Goal: Information Seeking & Learning: Check status

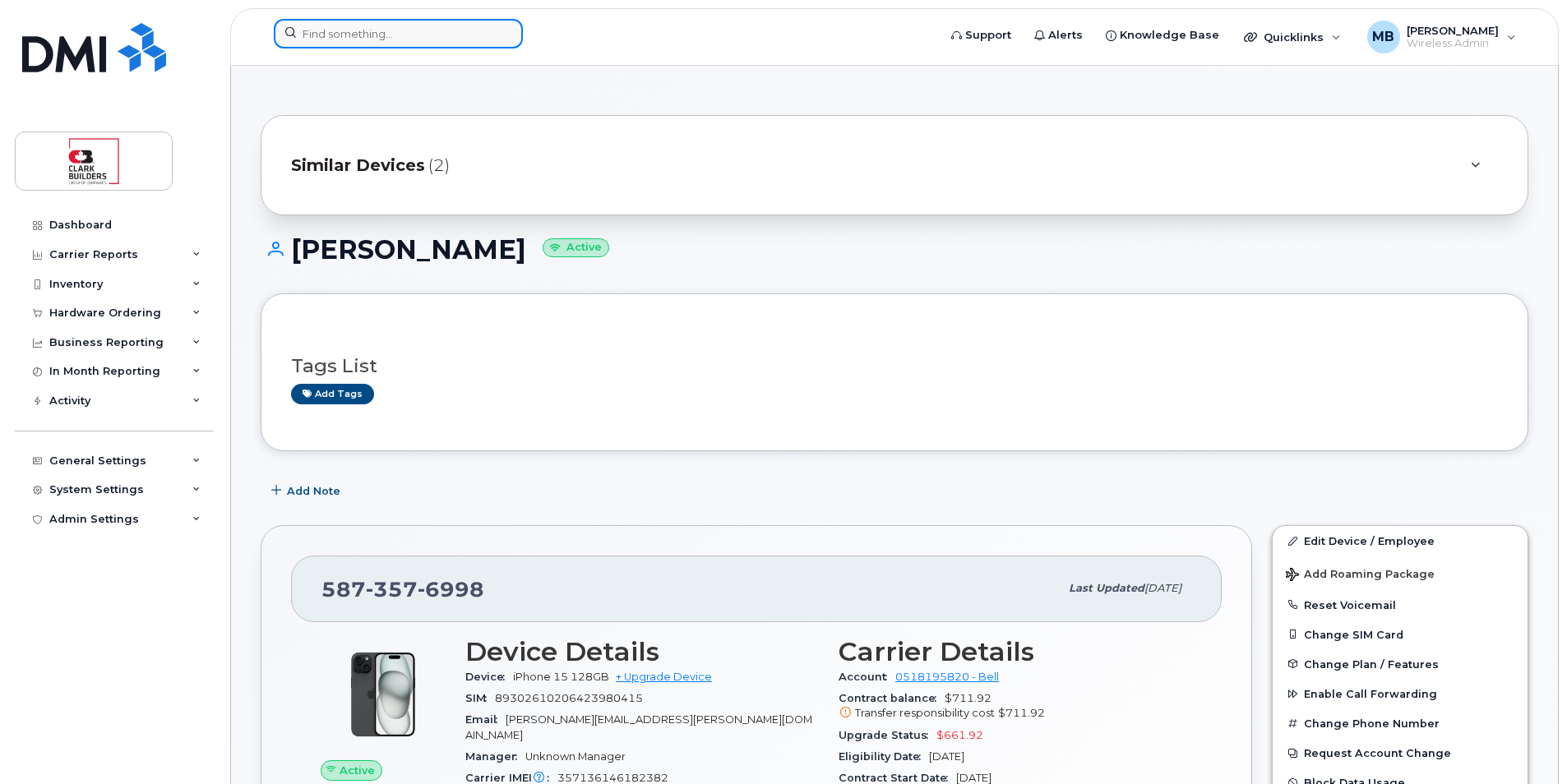
click at [477, 27] on input at bounding box center [398, 34] width 249 height 29
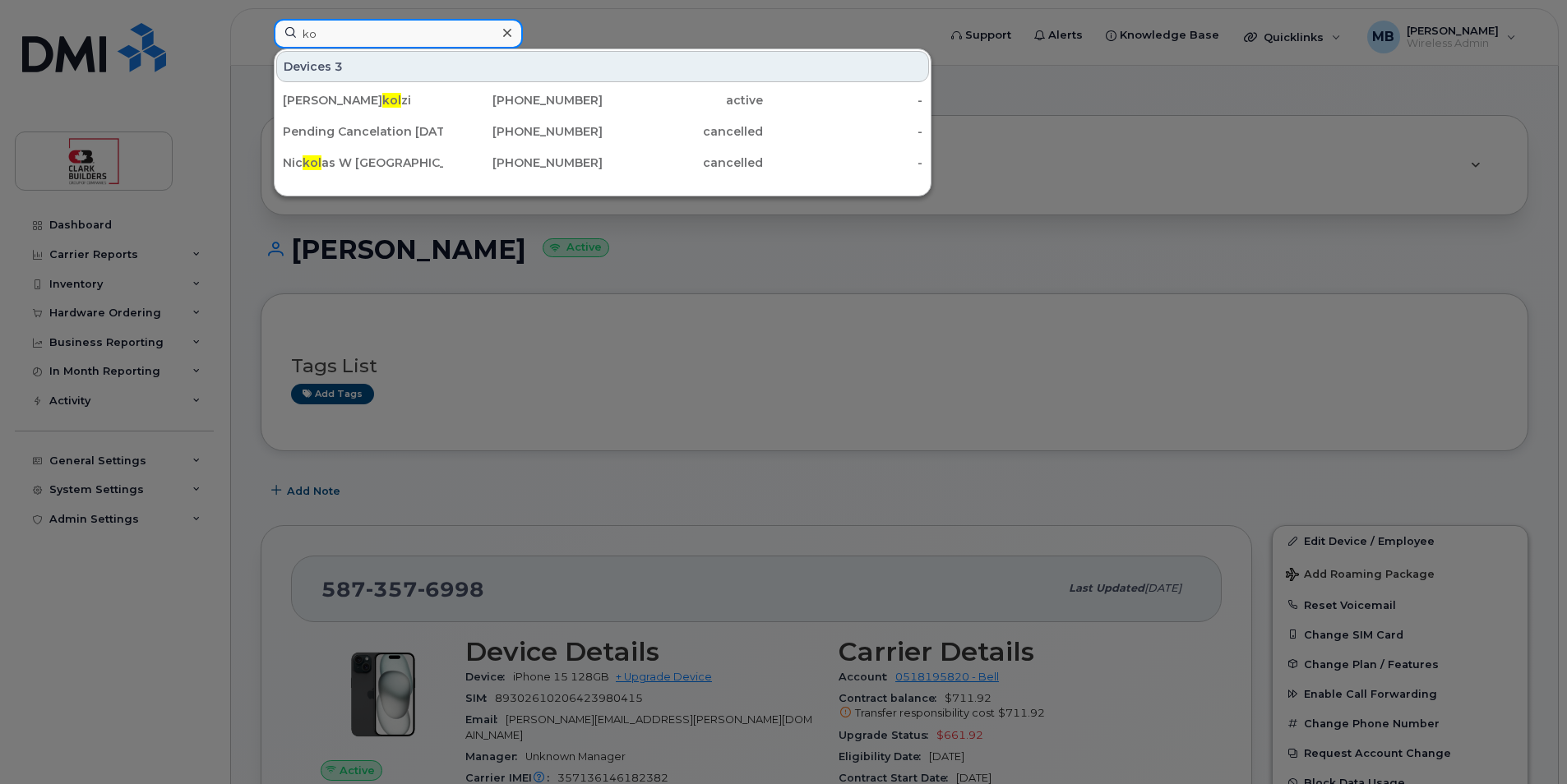
type input "k"
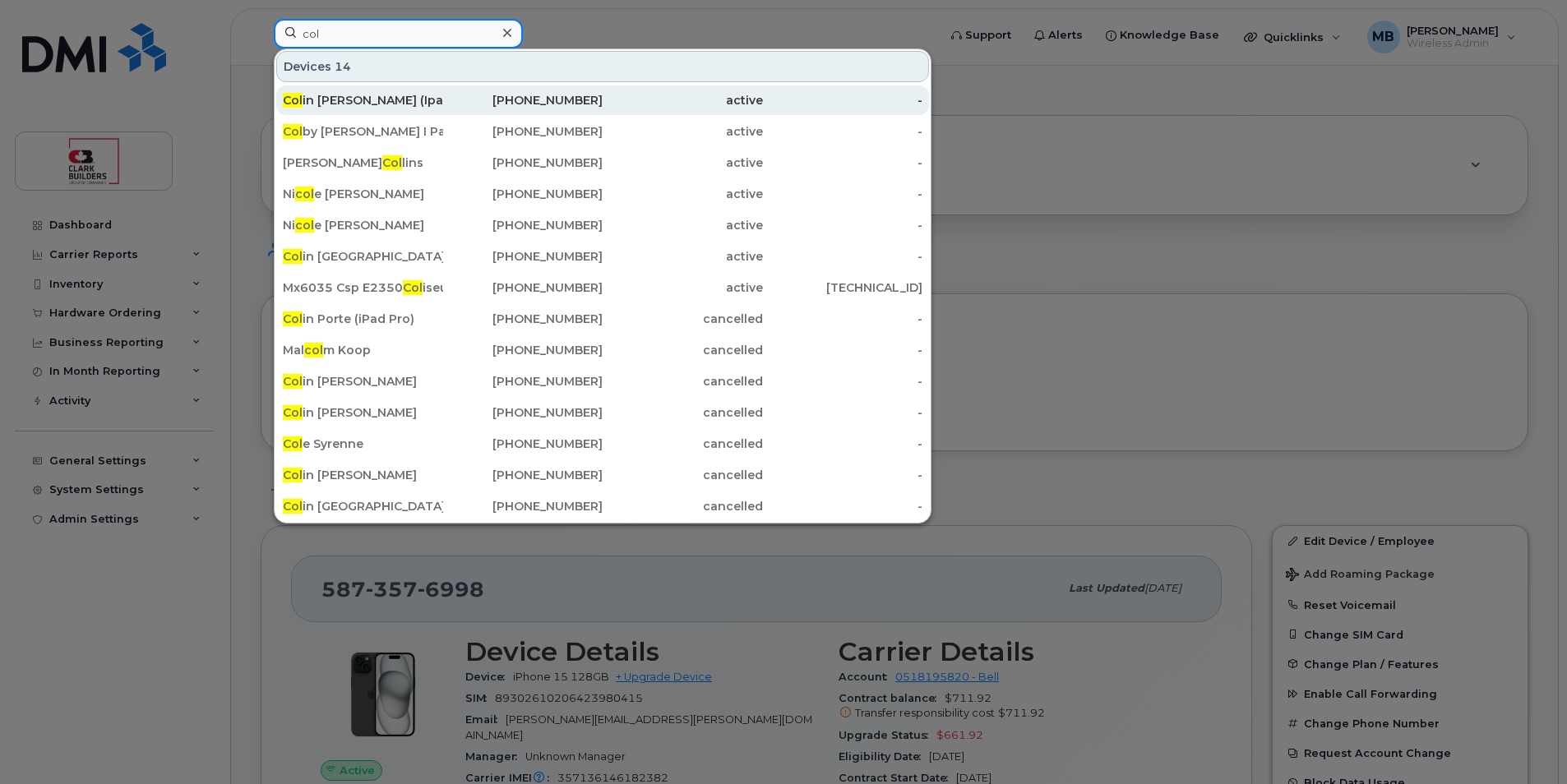
type input "col"
click at [463, 104] on div "780-267-2603" at bounding box center [524, 100] width 160 height 17
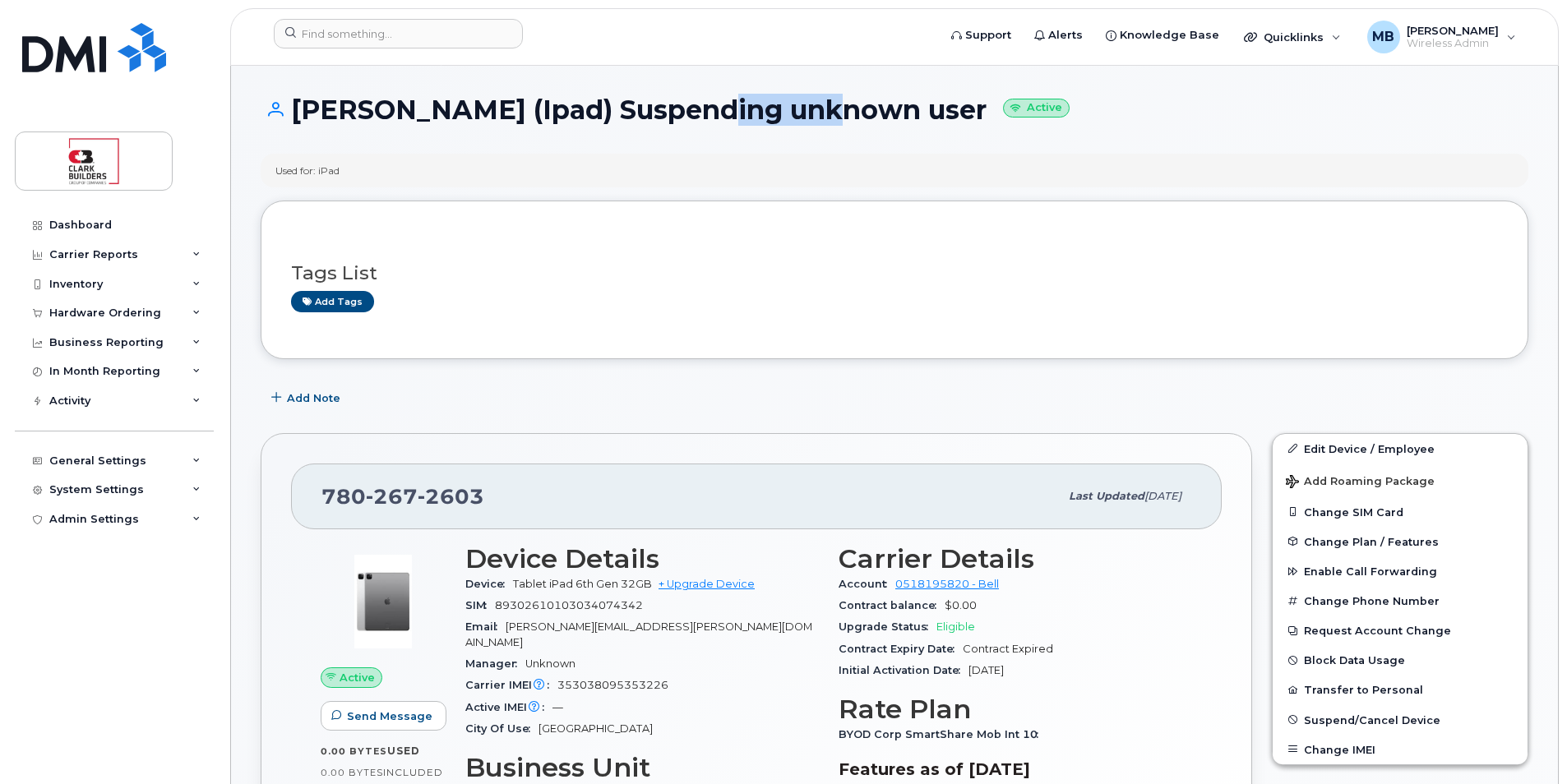
drag, startPoint x: 669, startPoint y: 111, endPoint x: 803, endPoint y: 117, distance: 134.1
click at [800, 116] on h1 "[PERSON_NAME] (Ipad) Suspending unknown user Active" at bounding box center [894, 109] width 1267 height 29
drag, startPoint x: 803, startPoint y: 117, endPoint x: 823, endPoint y: 117, distance: 20.0
click at [823, 117] on h1 "[PERSON_NAME] (Ipad) Suspending unknown user Active" at bounding box center [894, 109] width 1267 height 29
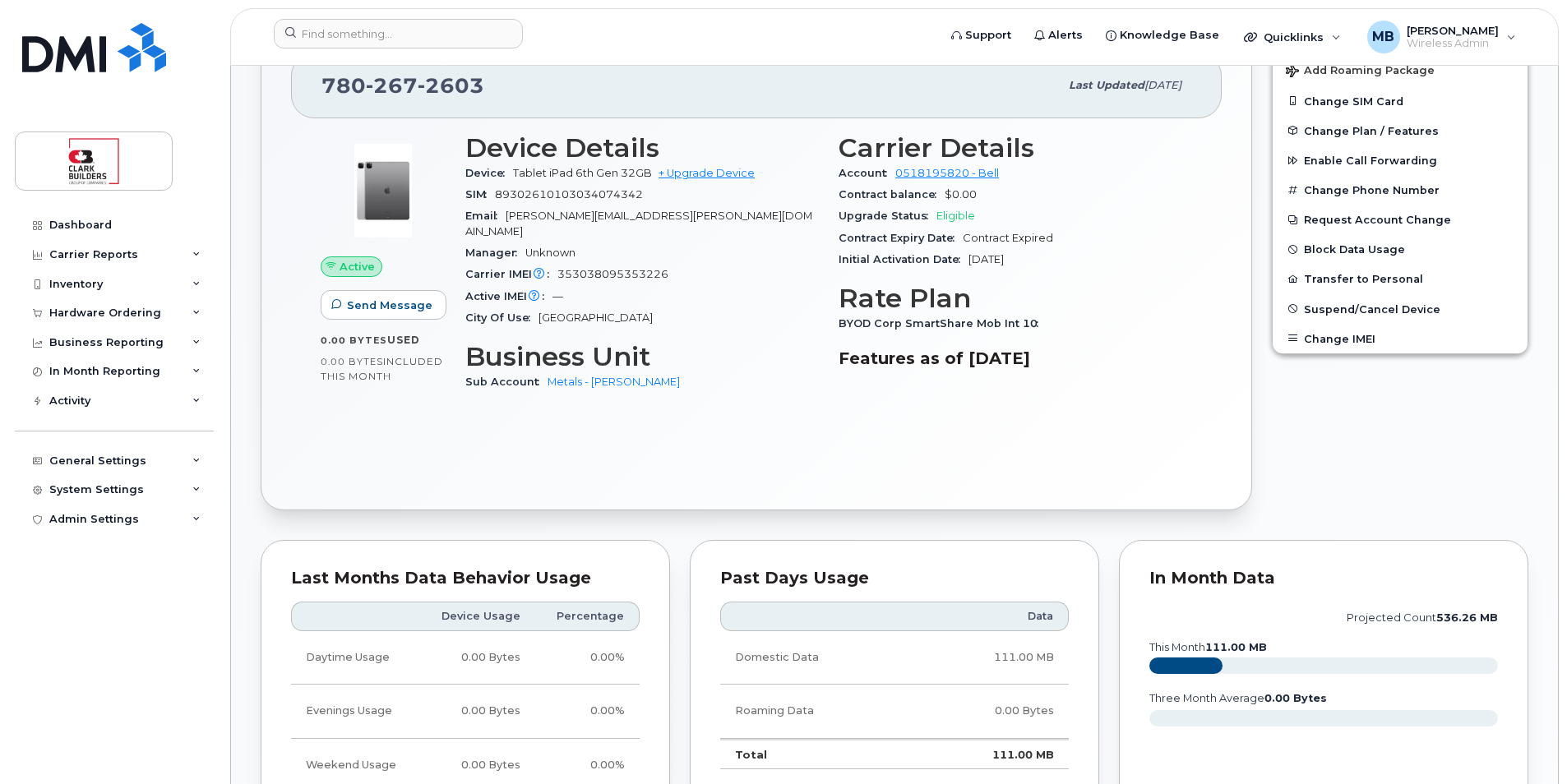
scroll to position [962, 0]
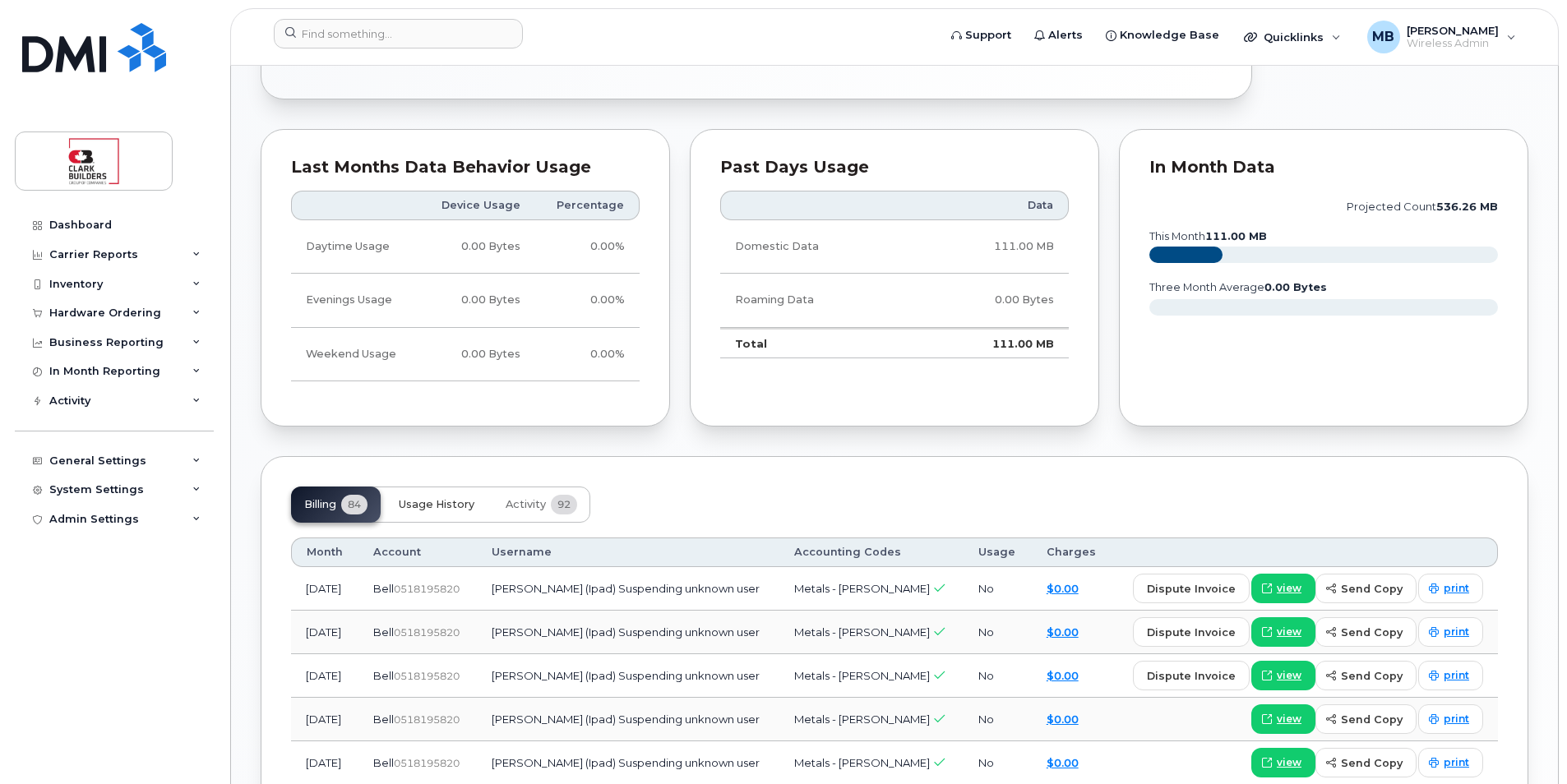
click at [447, 498] on span "Usage History" at bounding box center [437, 505] width 76 height 13
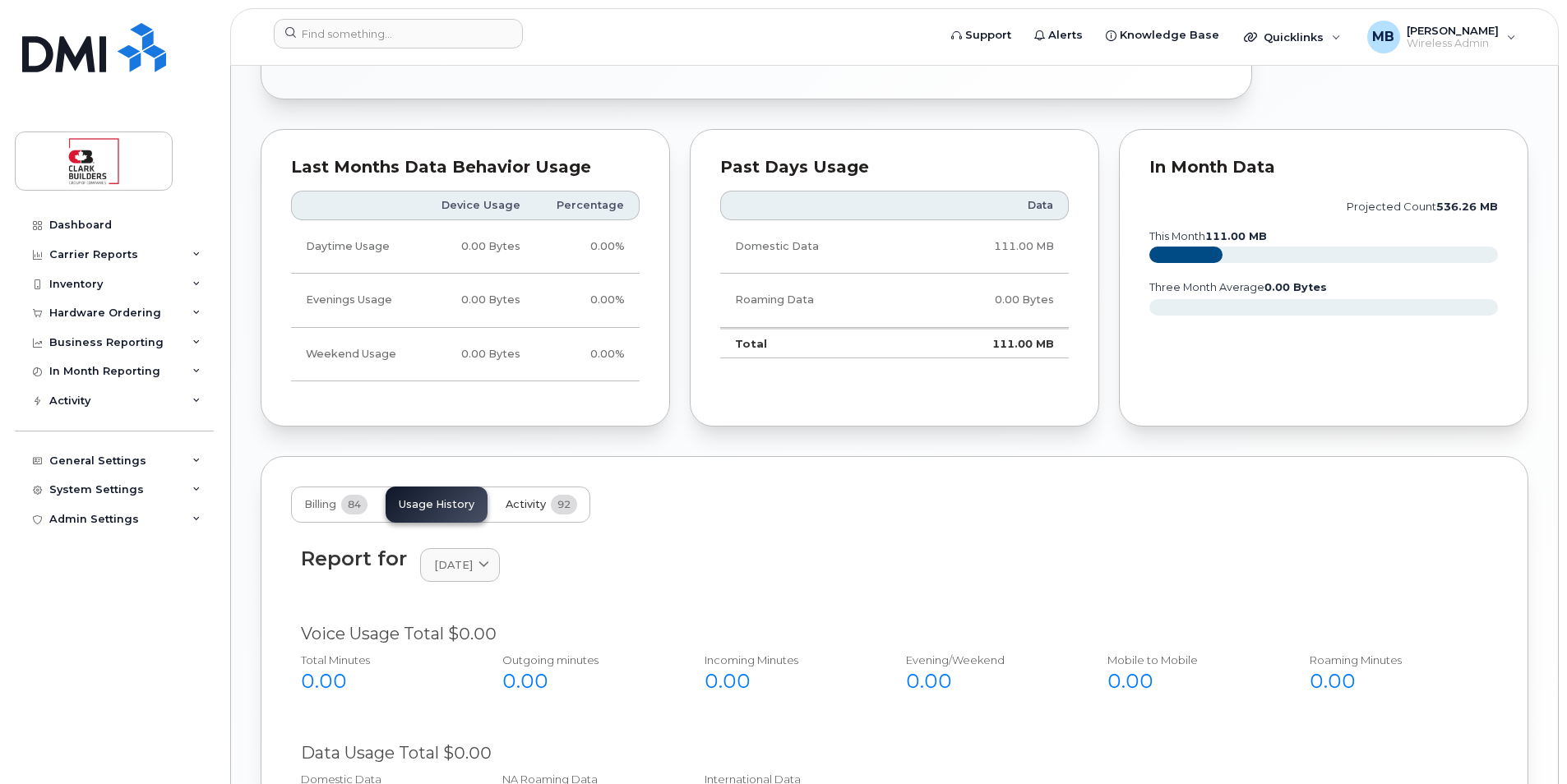
click at [500, 548] on link "[DATE]" at bounding box center [460, 565] width 80 height 34
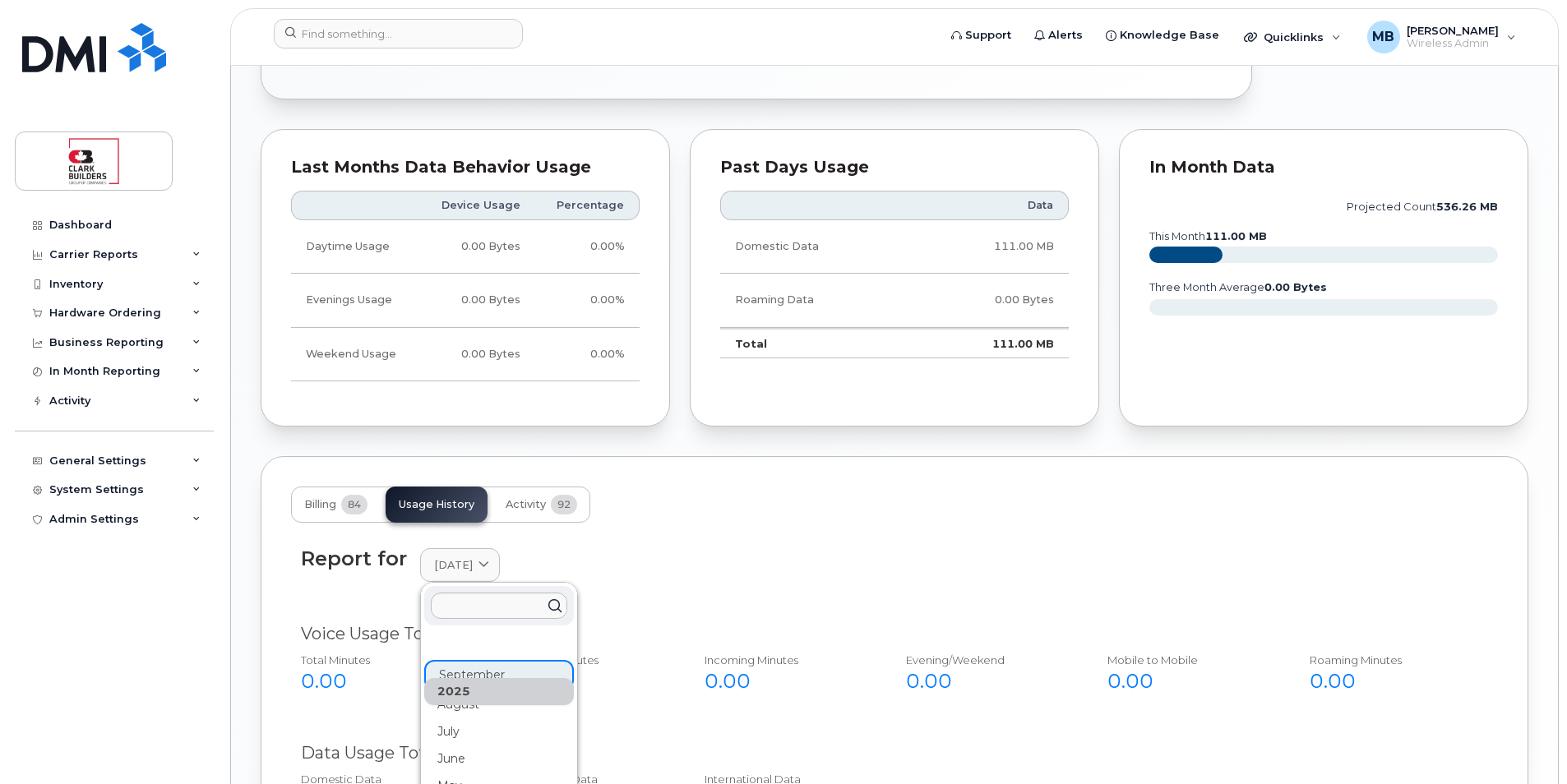
click at [771, 537] on div "Report for [DATE] [DATE] August July June May April March February January [DAT…" at bounding box center [894, 574] width 1207 height 75
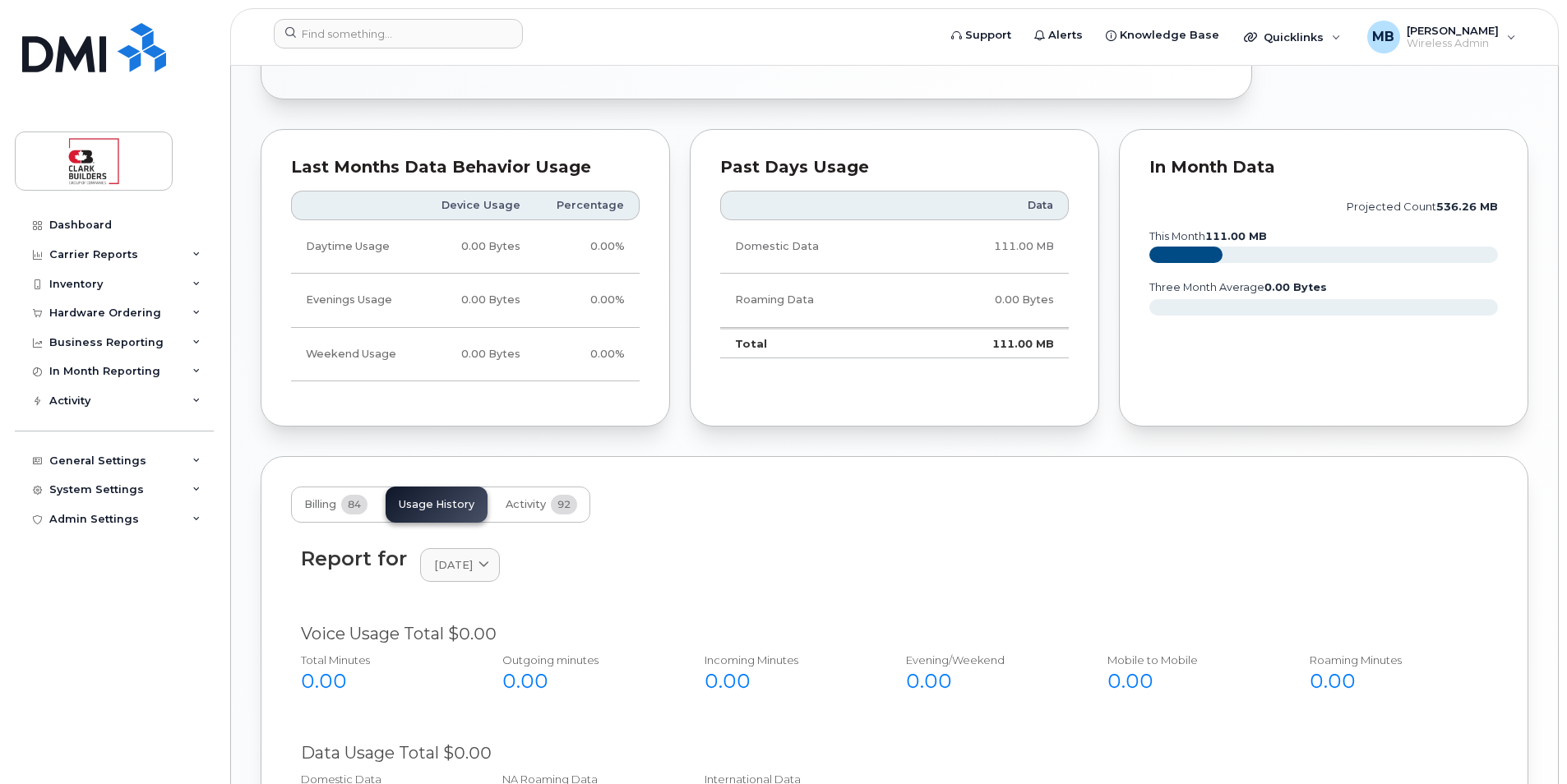
scroll to position [468, 0]
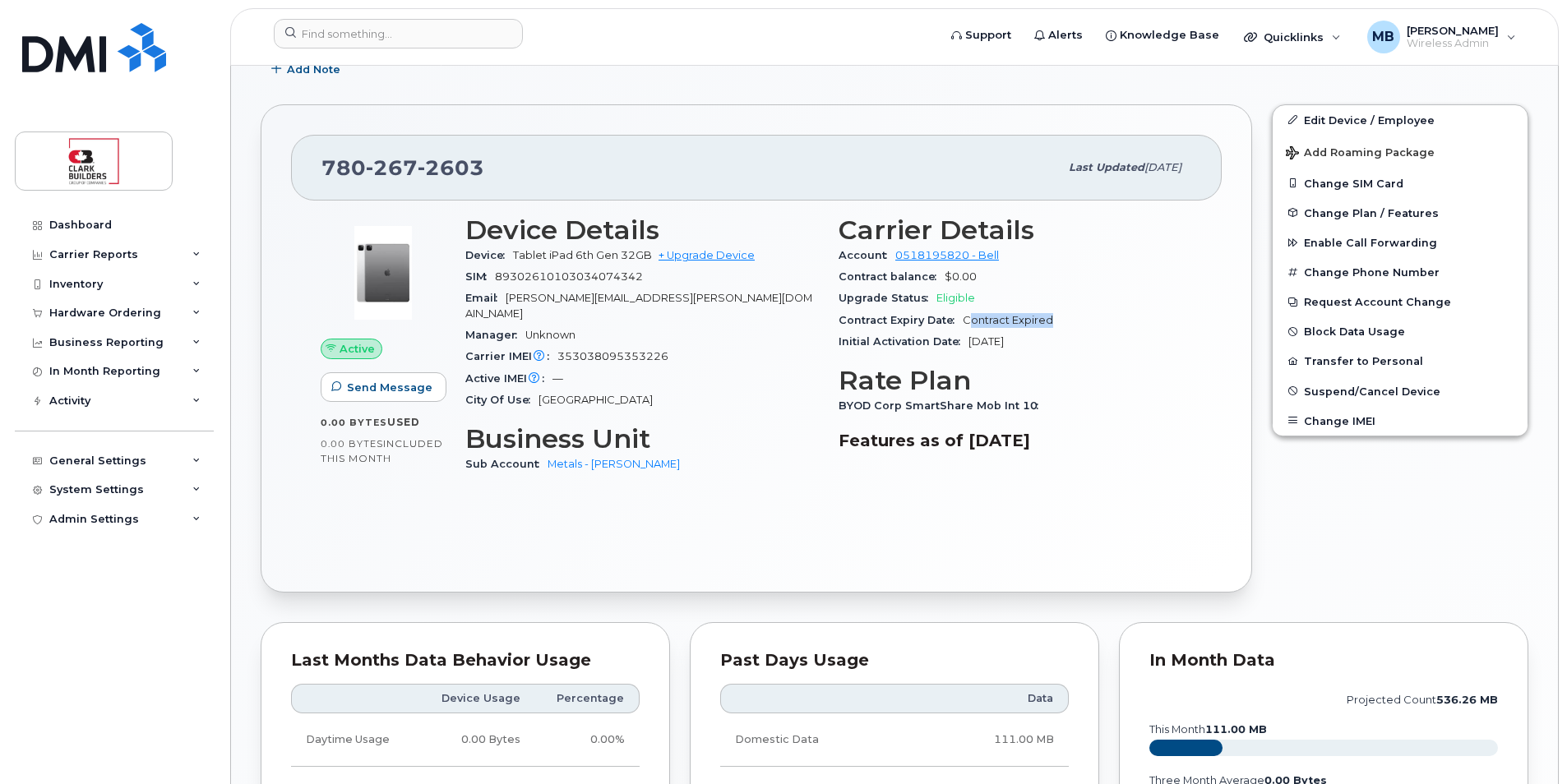
drag, startPoint x: 972, startPoint y: 318, endPoint x: 1066, endPoint y: 321, distance: 94.0
click at [1066, 321] on div "Contract Expiry Date Contract Expired" at bounding box center [1016, 320] width 354 height 21
drag, startPoint x: 1066, startPoint y: 321, endPoint x: 925, endPoint y: 340, distance: 142.3
click at [925, 340] on span "Initial Activation Date" at bounding box center [903, 341] width 130 height 12
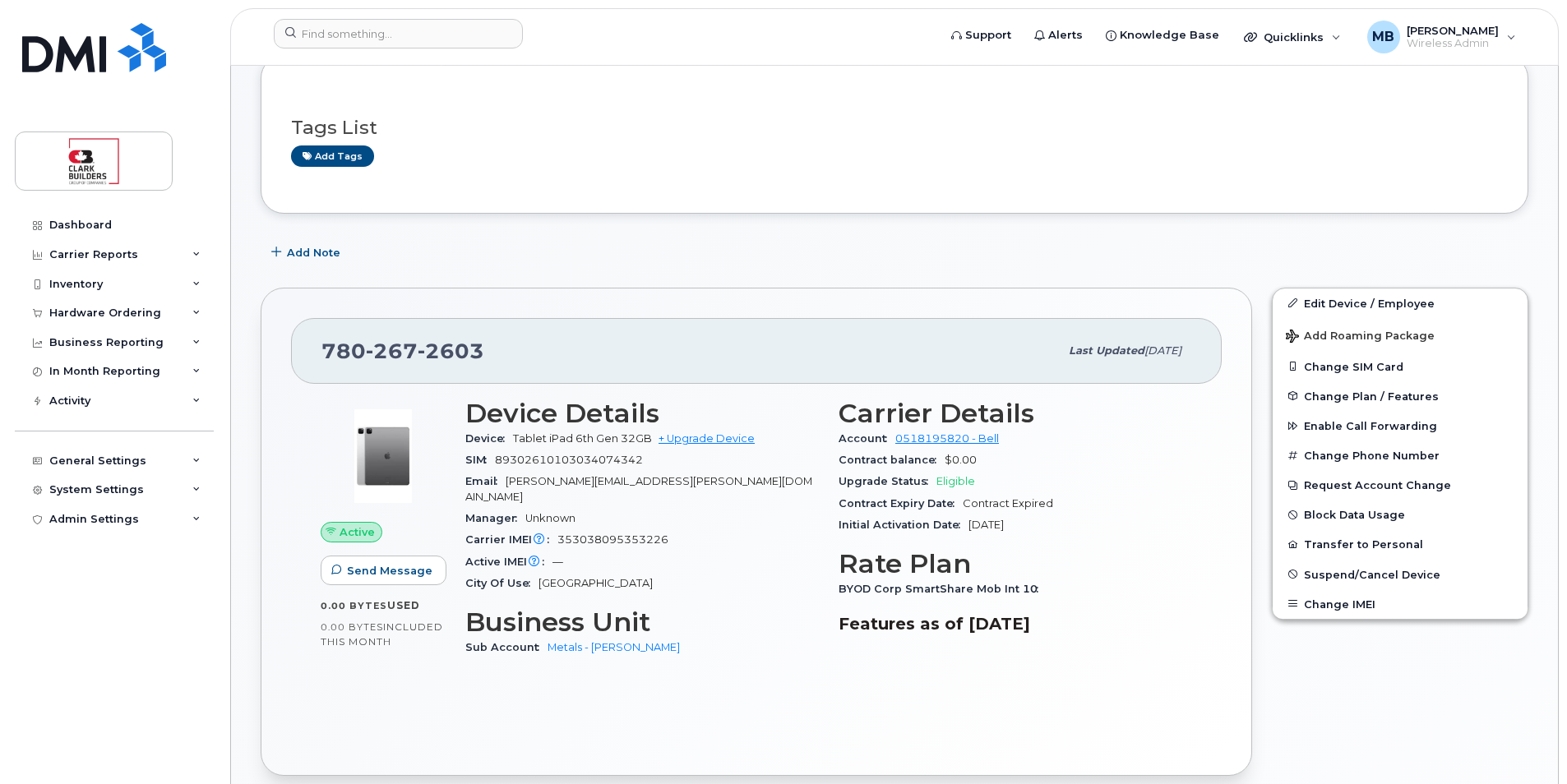
scroll to position [0, 0]
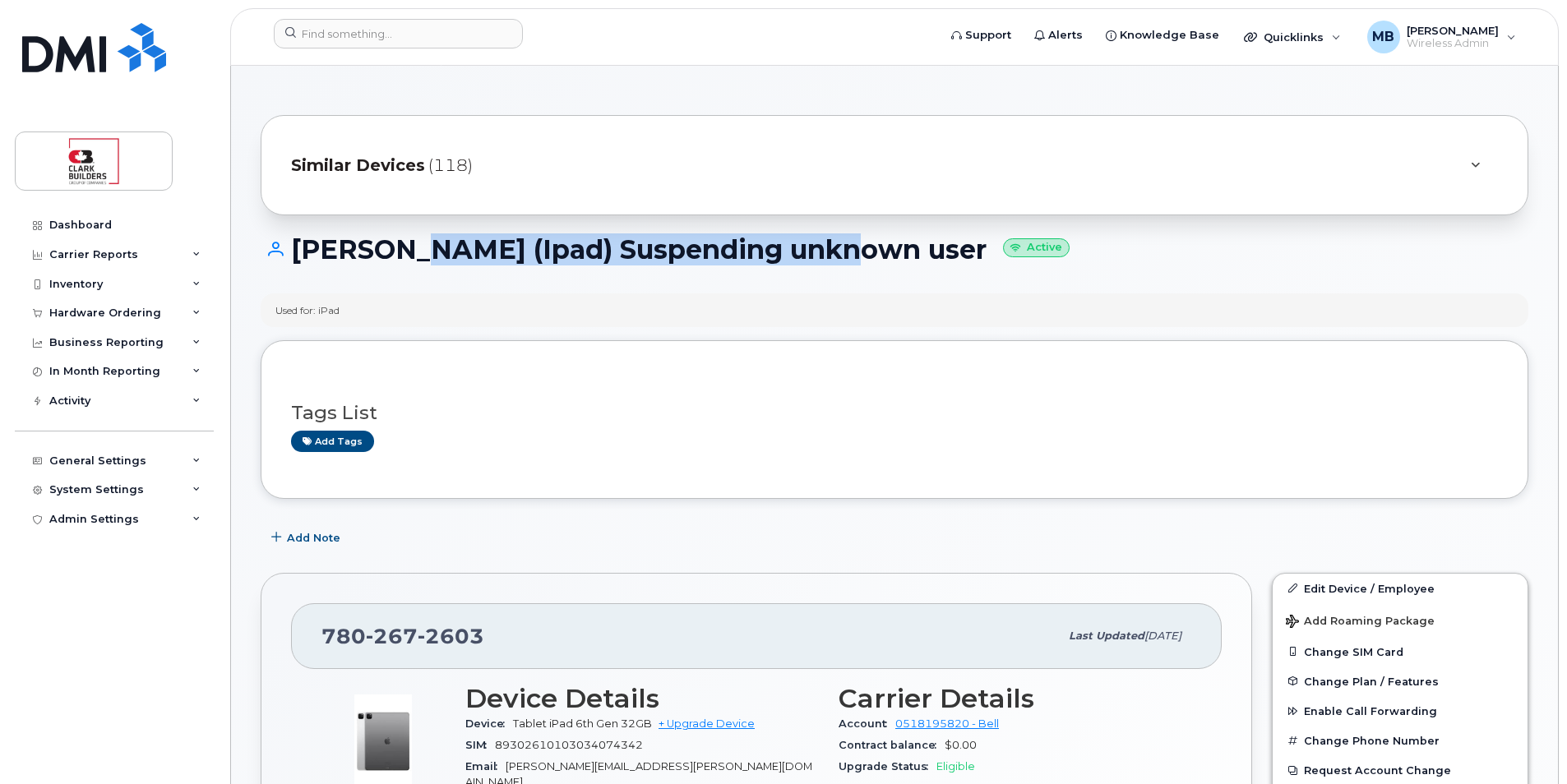
drag, startPoint x: 435, startPoint y: 254, endPoint x: 854, endPoint y: 261, distance: 419.1
click at [851, 260] on h1 "[PERSON_NAME] (Ipad) Suspending unknown user Active" at bounding box center [894, 249] width 1267 height 29
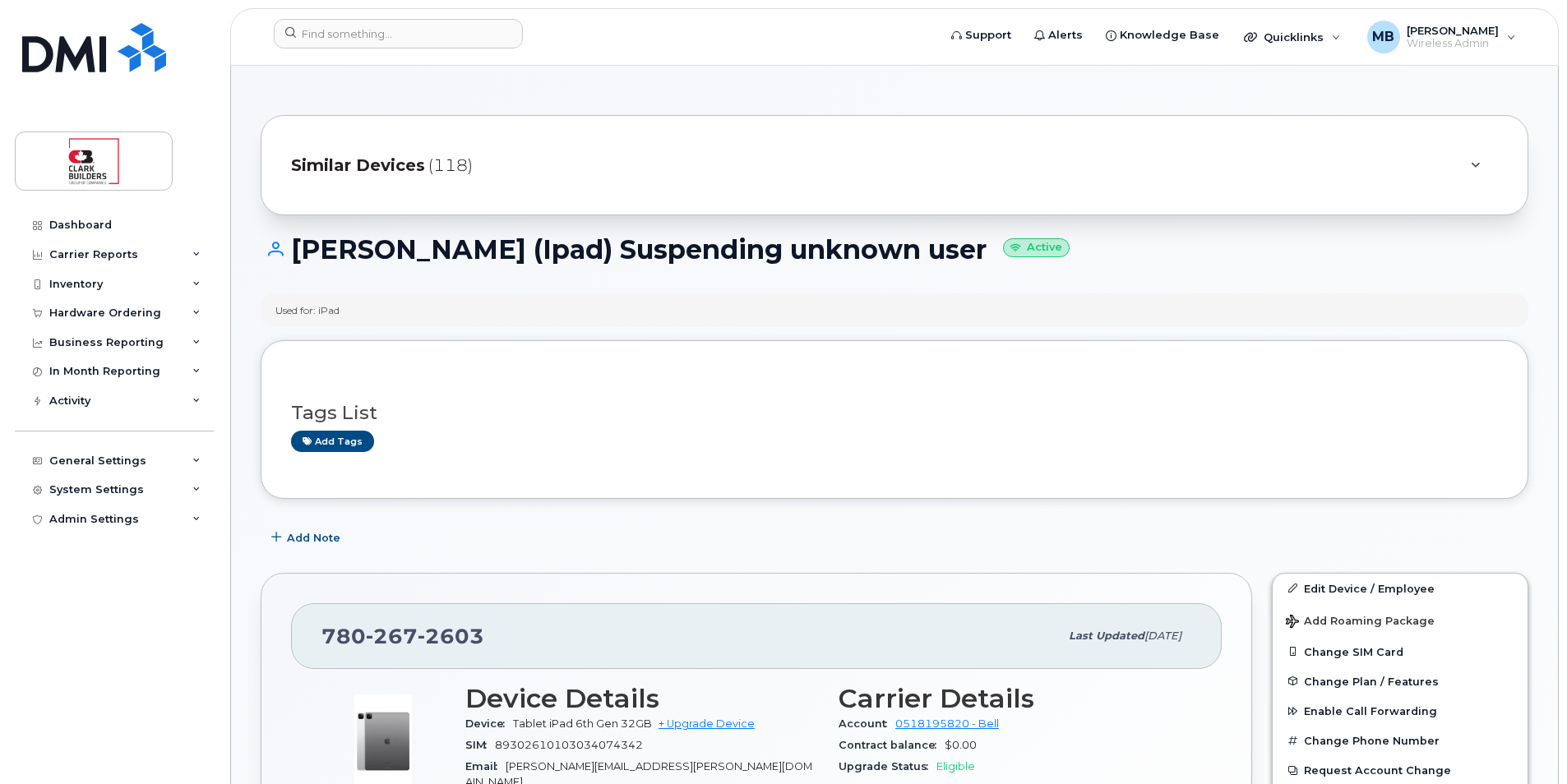
drag, startPoint x: 854, startPoint y: 261, endPoint x: 881, endPoint y: 310, distance: 55.9
click at [872, 273] on div "[PERSON_NAME] (Ipad) Suspending unknown user Active" at bounding box center [894, 263] width 1267 height 58
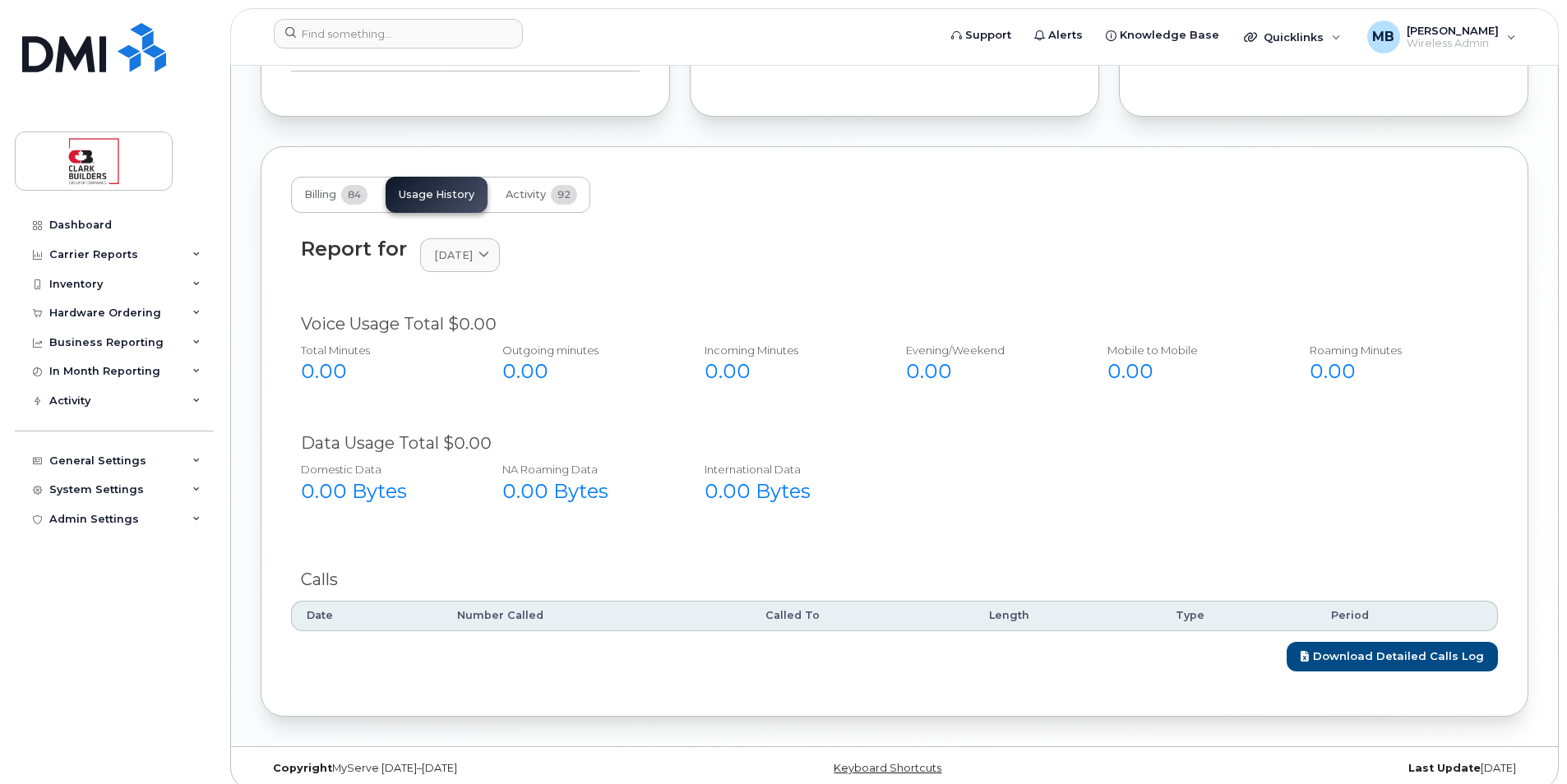
scroll to position [860, 0]
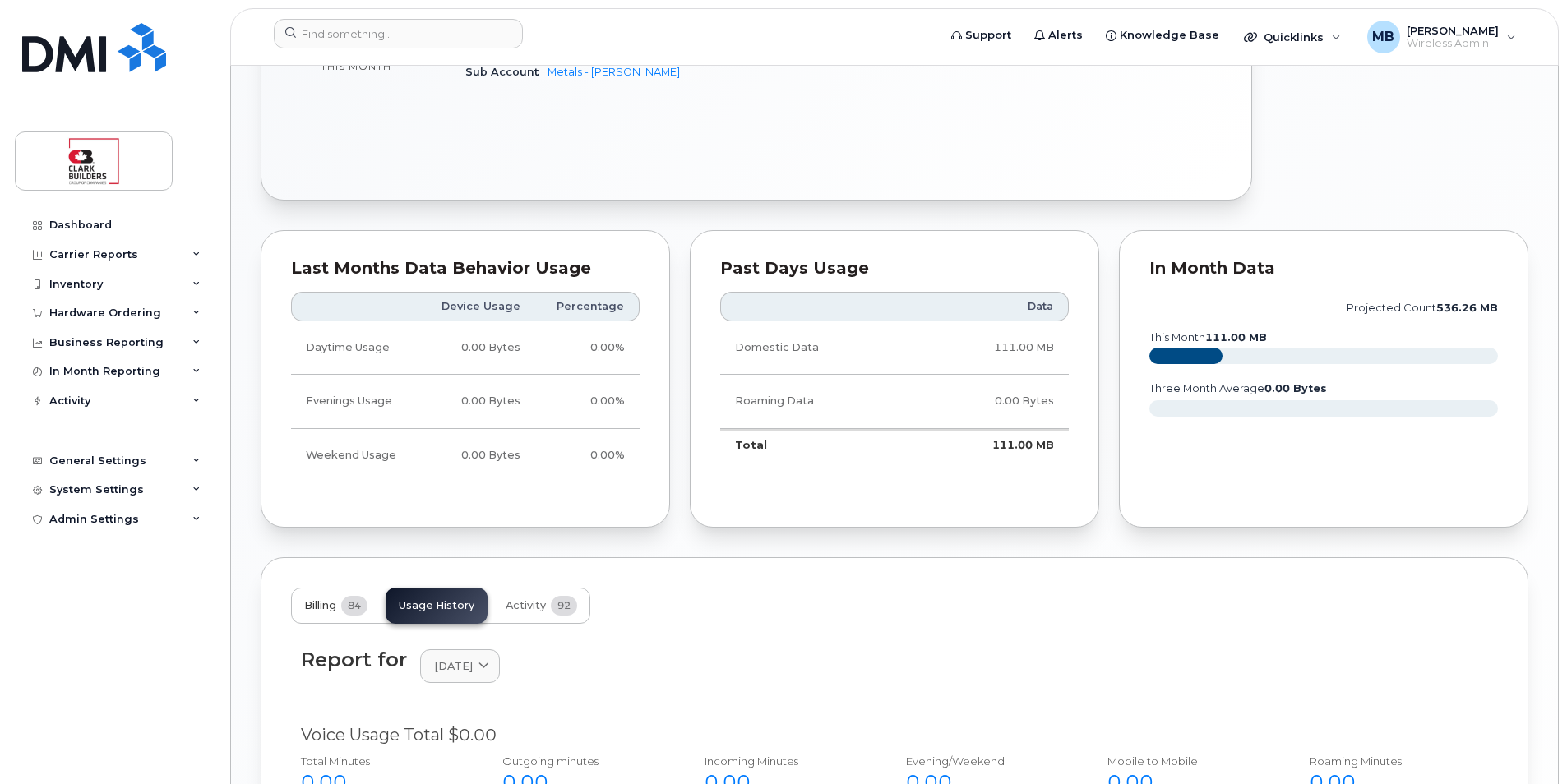
click at [335, 599] on span "Billing" at bounding box center [320, 605] width 32 height 13
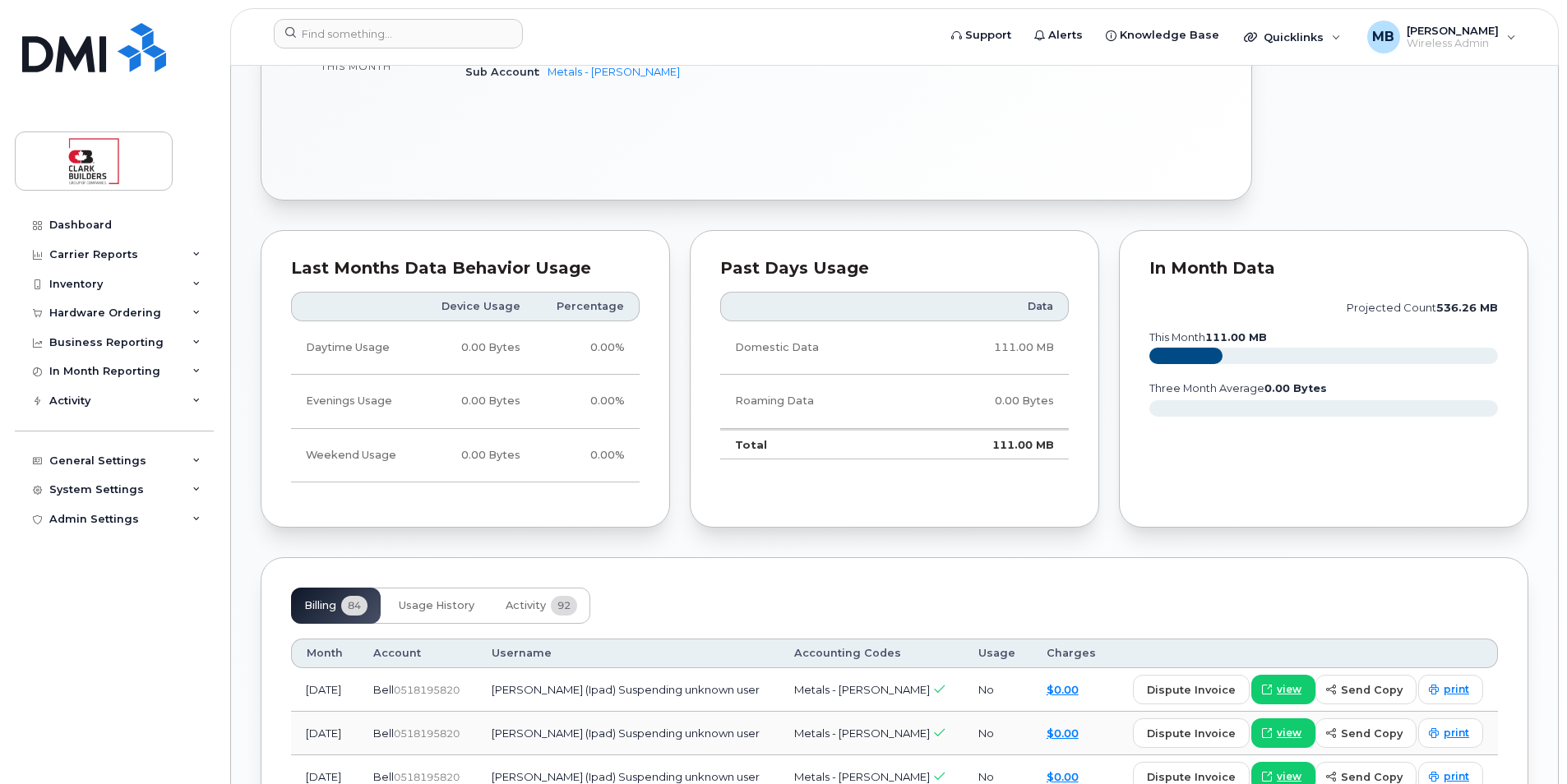
scroll to position [1189, 0]
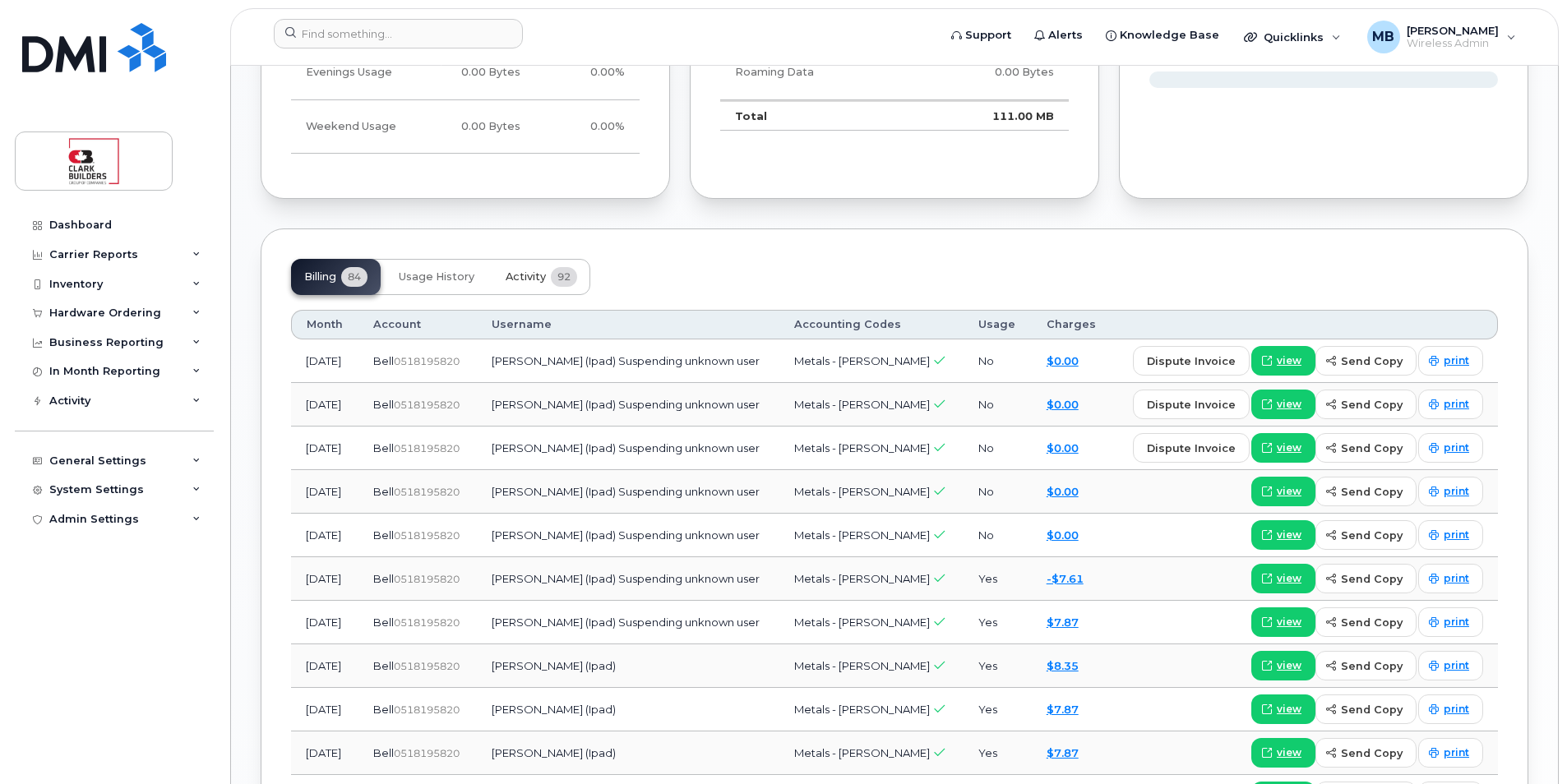
click at [551, 277] on button "Activity 92" at bounding box center [541, 276] width 98 height 36
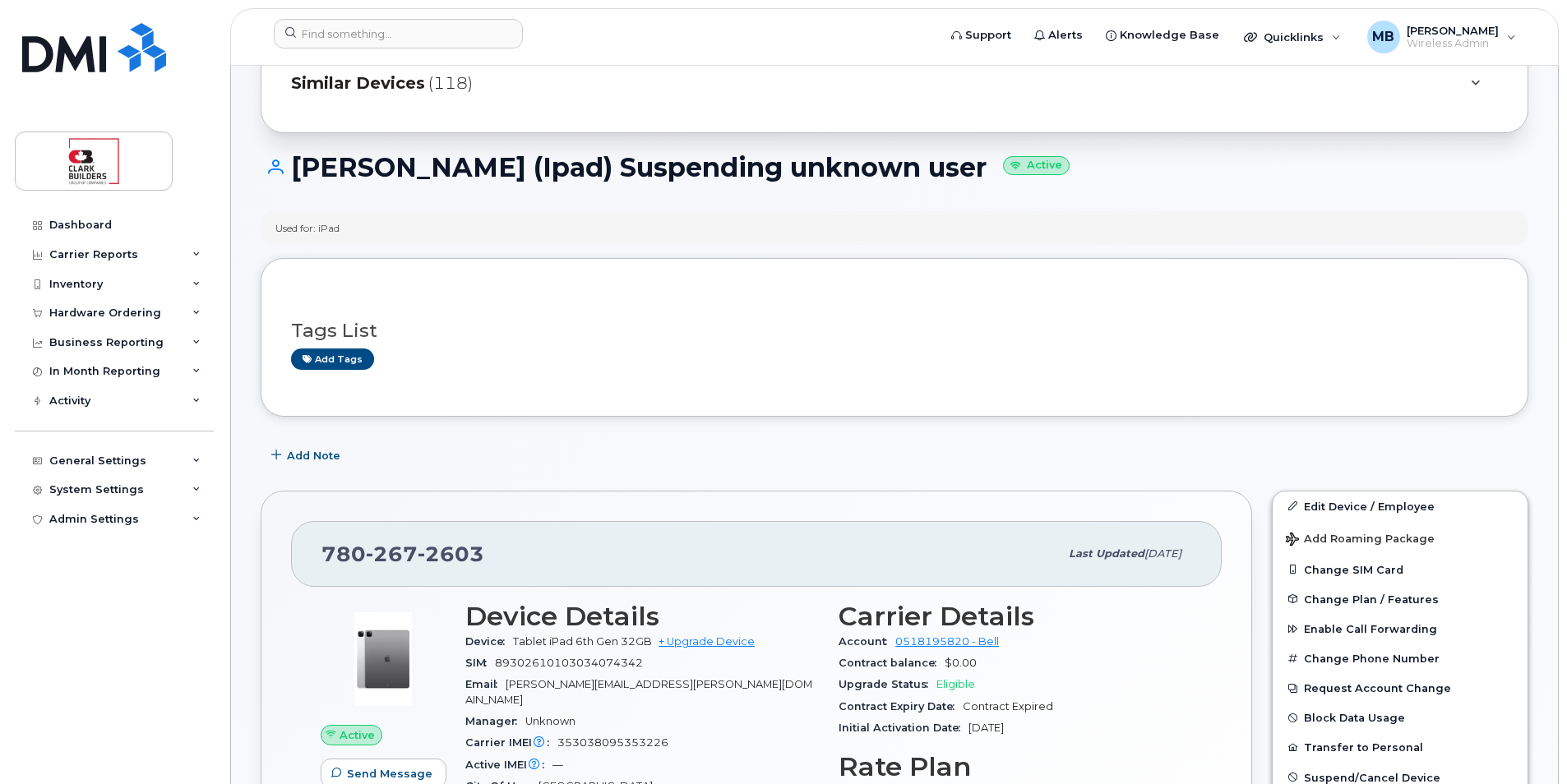
scroll to position [0, 0]
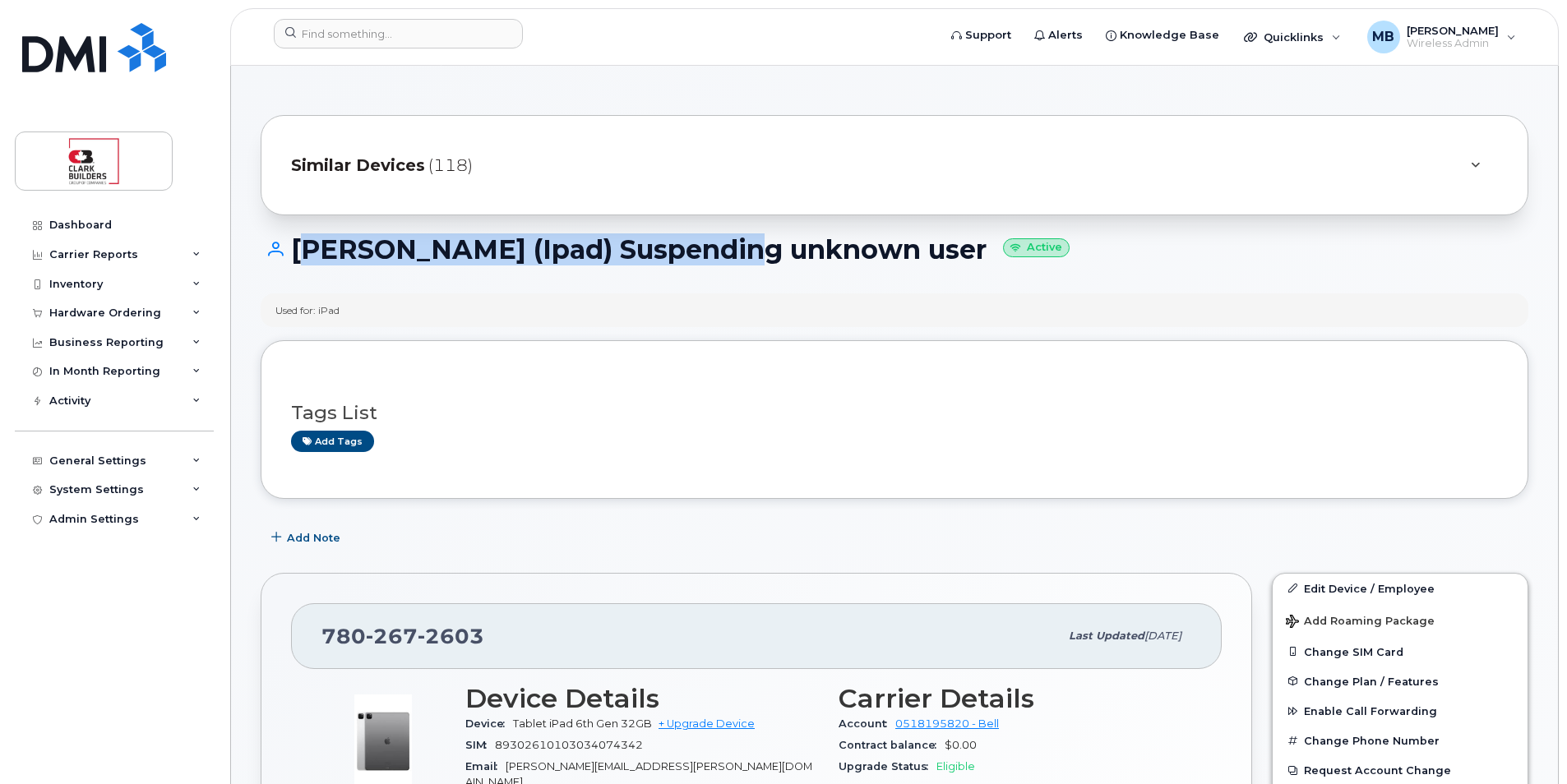
drag, startPoint x: 290, startPoint y: 243, endPoint x: 745, endPoint y: 245, distance: 455.0
click at [742, 245] on h1 "[PERSON_NAME] (Ipad) Suspending unknown user Active" at bounding box center [894, 249] width 1267 height 29
drag, startPoint x: 745, startPoint y: 245, endPoint x: 807, endPoint y: 287, distance: 74.9
click at [796, 270] on div "[PERSON_NAME] (Ipad) Suspending unknown user Active" at bounding box center [894, 263] width 1267 height 58
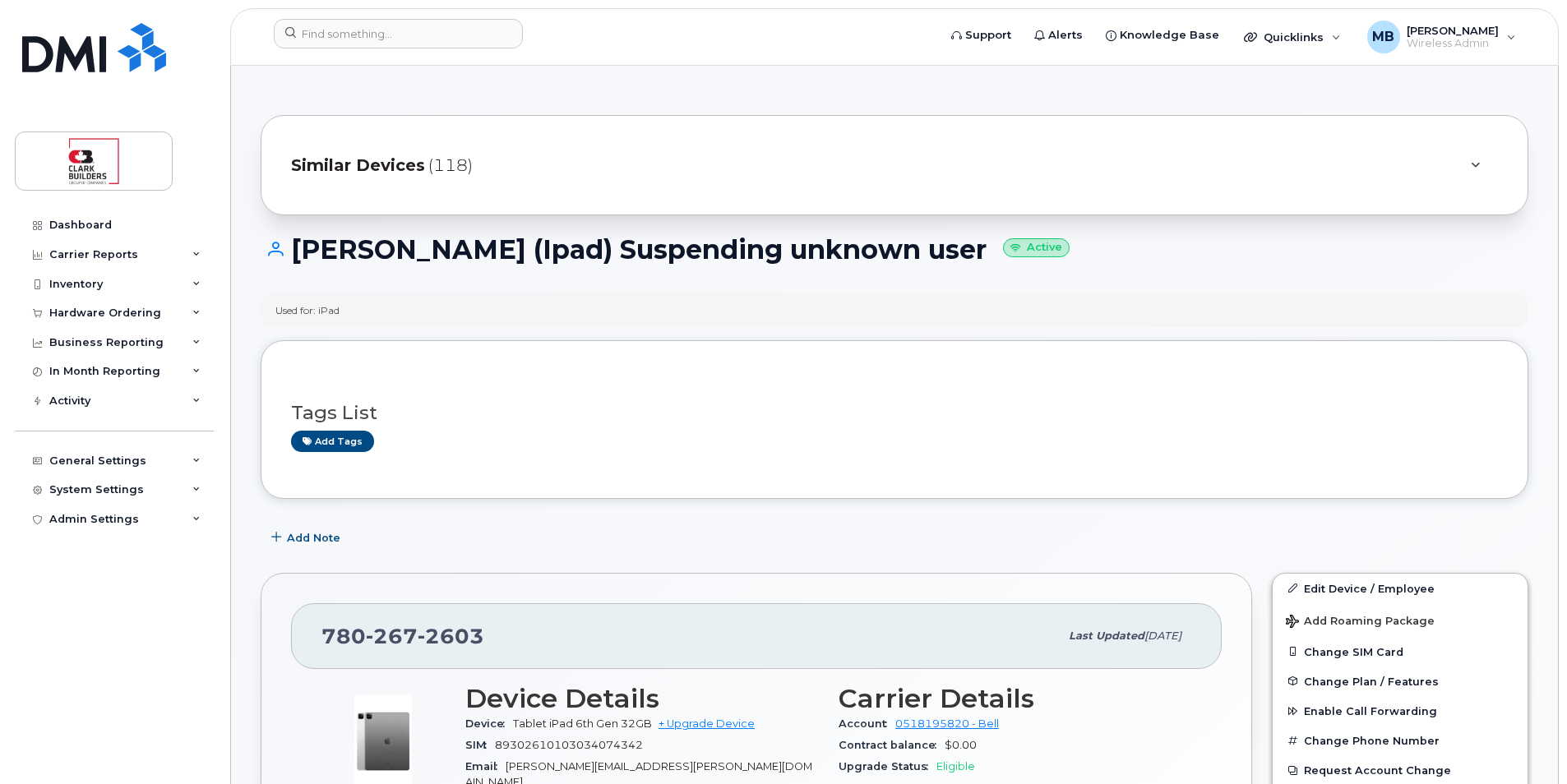
scroll to position [247, 0]
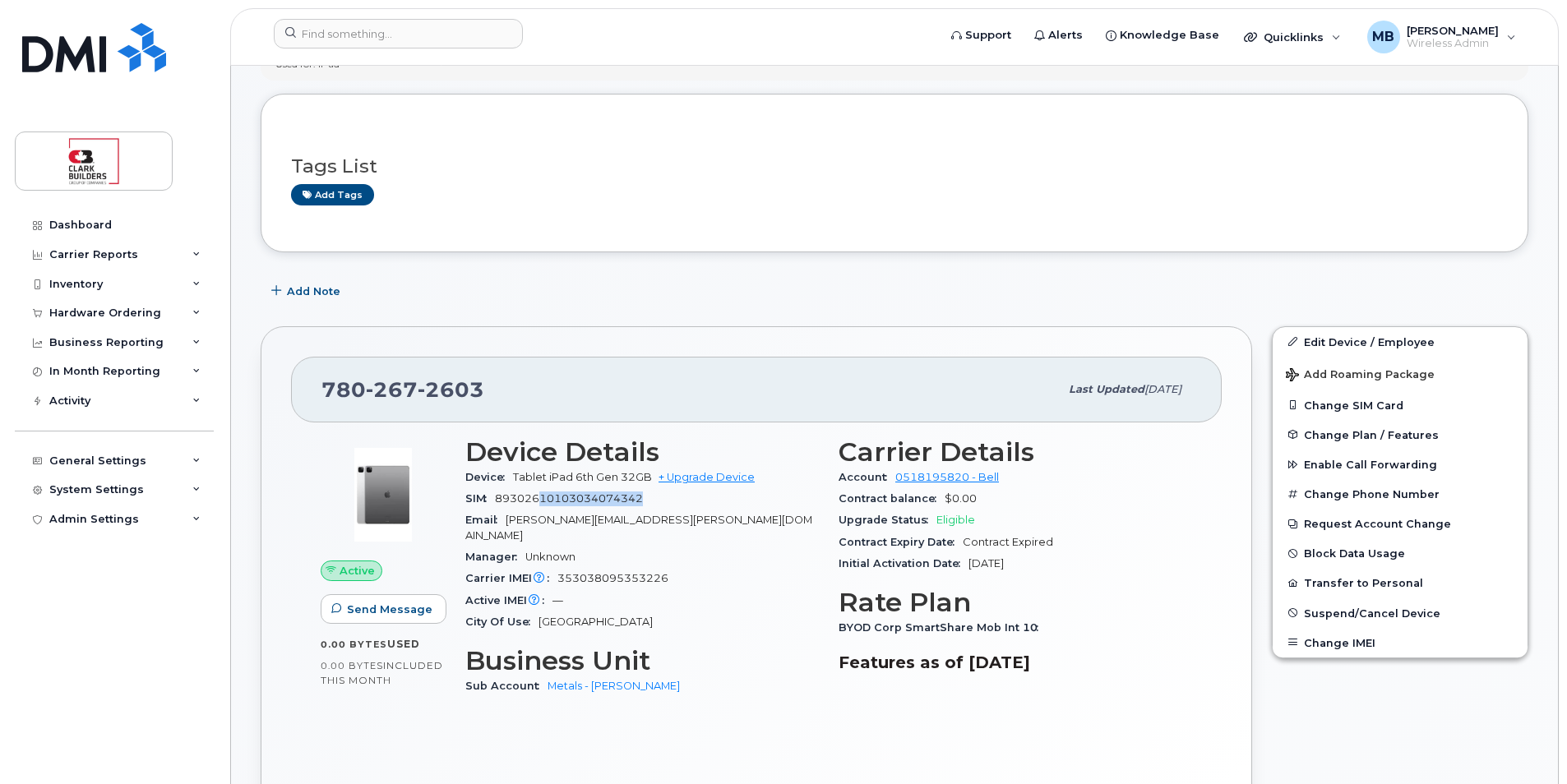
drag, startPoint x: 541, startPoint y: 497, endPoint x: 693, endPoint y: 499, distance: 152.0
click at [693, 499] on div "SIM [TECHNICAL_ID]" at bounding box center [642, 498] width 354 height 21
drag, startPoint x: 693, startPoint y: 499, endPoint x: 701, endPoint y: 513, distance: 16.1
click at [701, 513] on div "Email [PERSON_NAME][EMAIL_ADDRESS][PERSON_NAME][DOMAIN_NAME]" at bounding box center [642, 528] width 354 height 37
drag, startPoint x: 676, startPoint y: 513, endPoint x: 582, endPoint y: 503, distance: 94.5
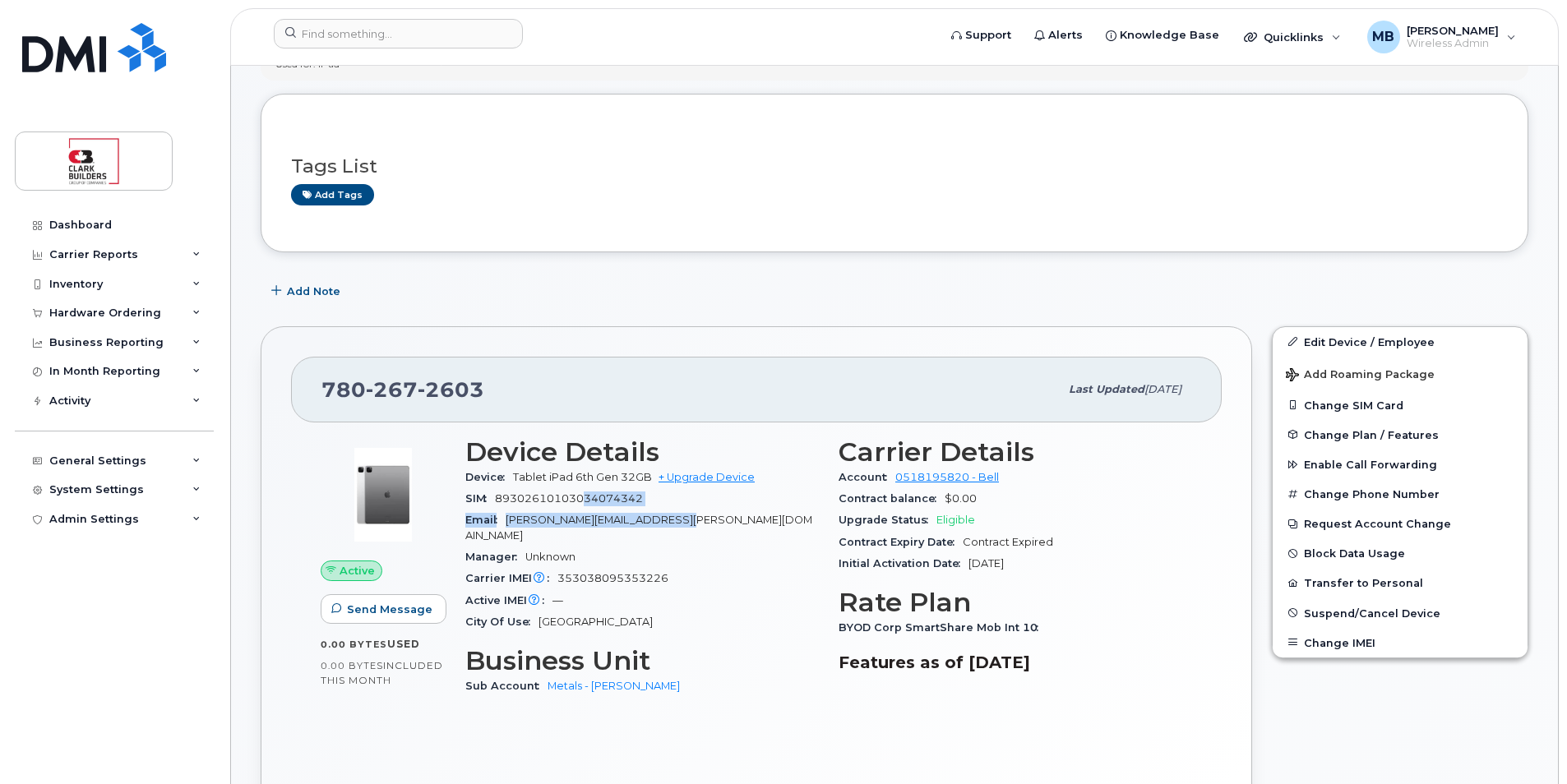
click at [582, 503] on section "Device Details Device Tablet iPad 6th Gen 32GB + Upgrade Device SIM [TECHNICAL_…" at bounding box center [642, 535] width 354 height 195
drag, startPoint x: 582, startPoint y: 503, endPoint x: 571, endPoint y: 505, distance: 11.2
click at [571, 505] on div "SIM [TECHNICAL_ID]" at bounding box center [642, 498] width 354 height 21
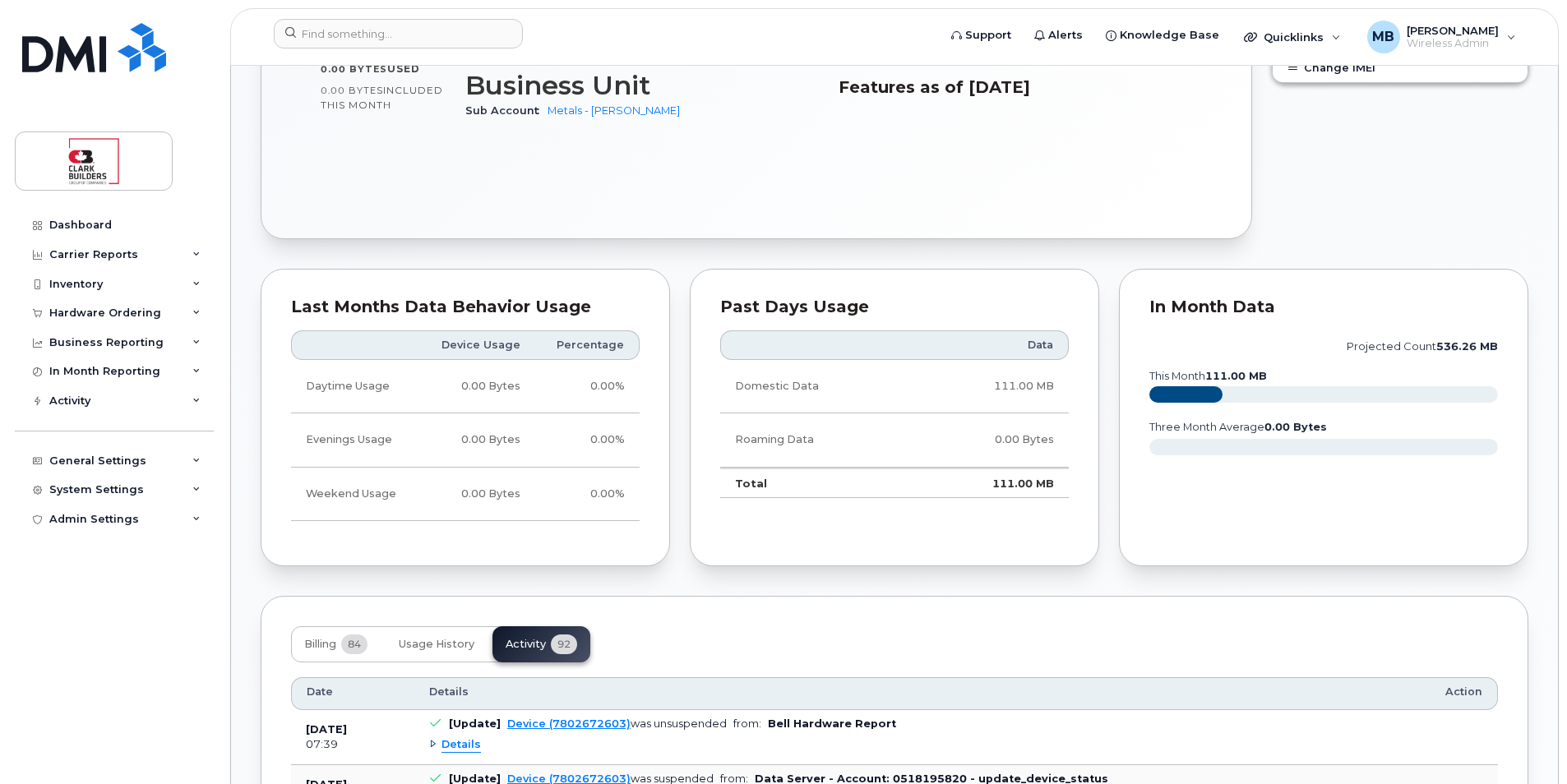
scroll to position [1233, 0]
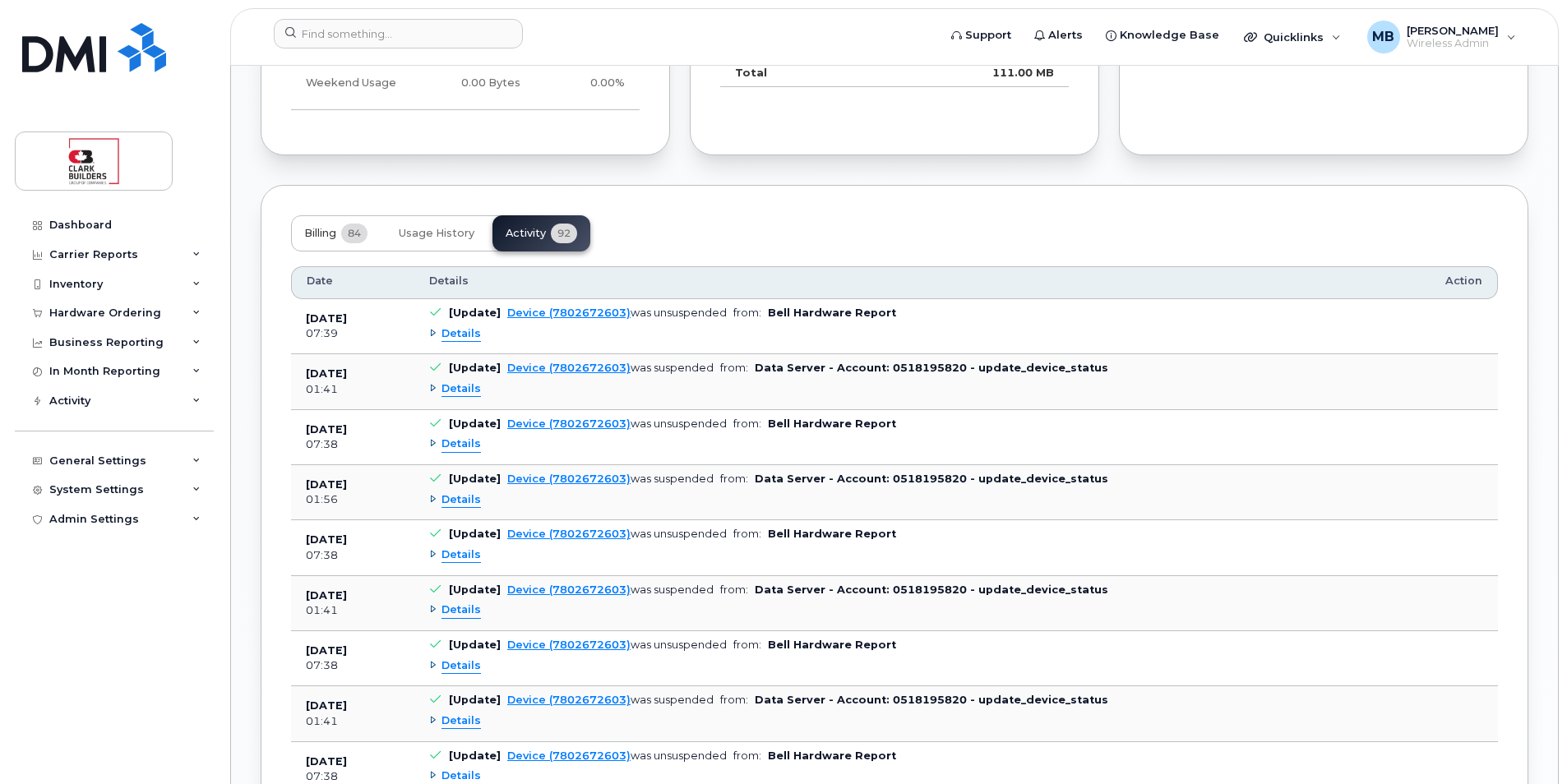
click at [325, 227] on button "Billing 84" at bounding box center [336, 233] width 89 height 36
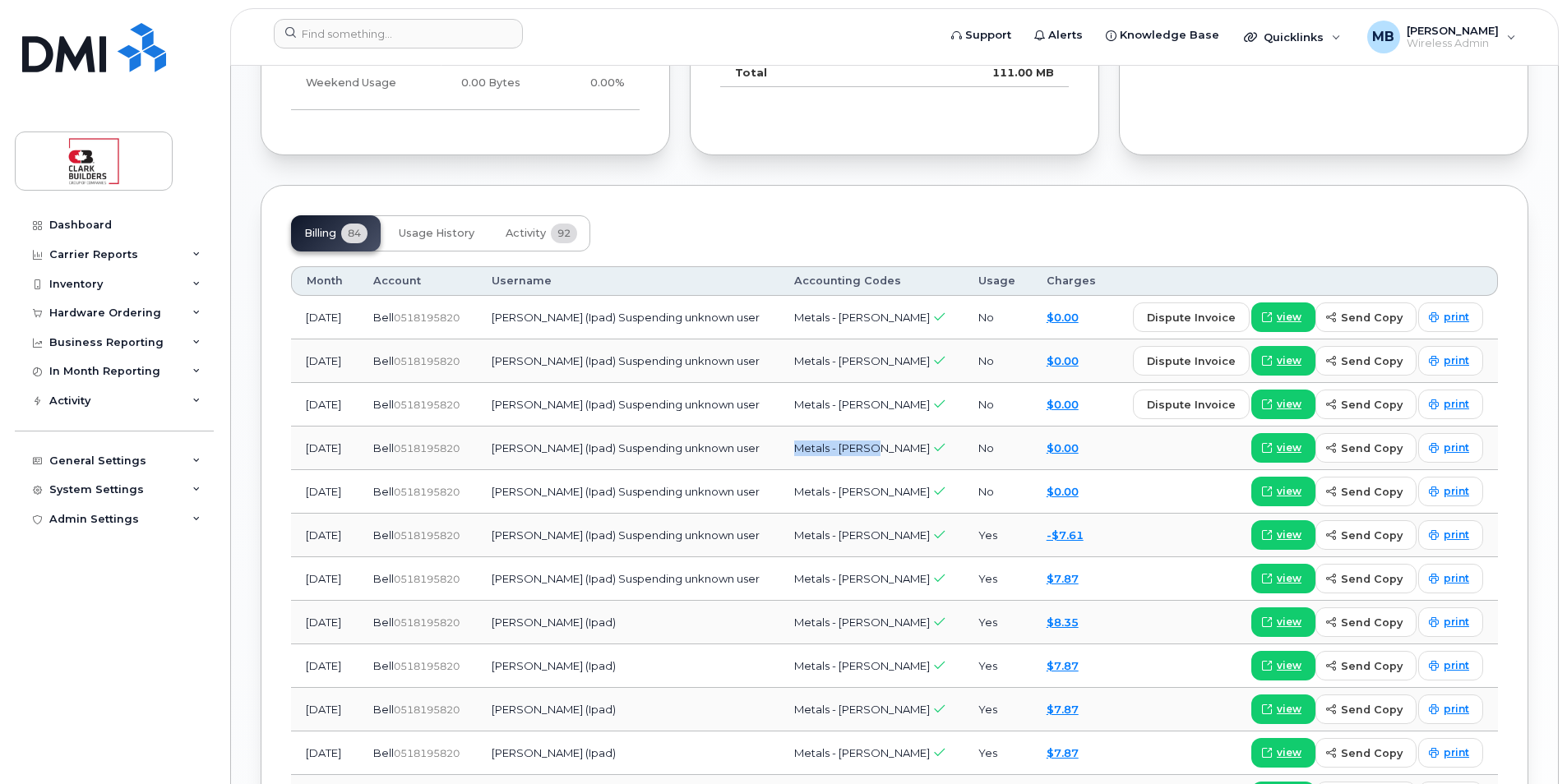
drag, startPoint x: 820, startPoint y: 435, endPoint x: 901, endPoint y: 438, distance: 81.1
click at [901, 438] on td "Metals - [PERSON_NAME]" at bounding box center [872, 448] width 185 height 43
drag, startPoint x: 901, startPoint y: 438, endPoint x: 908, endPoint y: 444, distance: 9.2
click at [908, 444] on td "Metals - [PERSON_NAME]" at bounding box center [872, 448] width 185 height 43
